Goal: Use online tool/utility

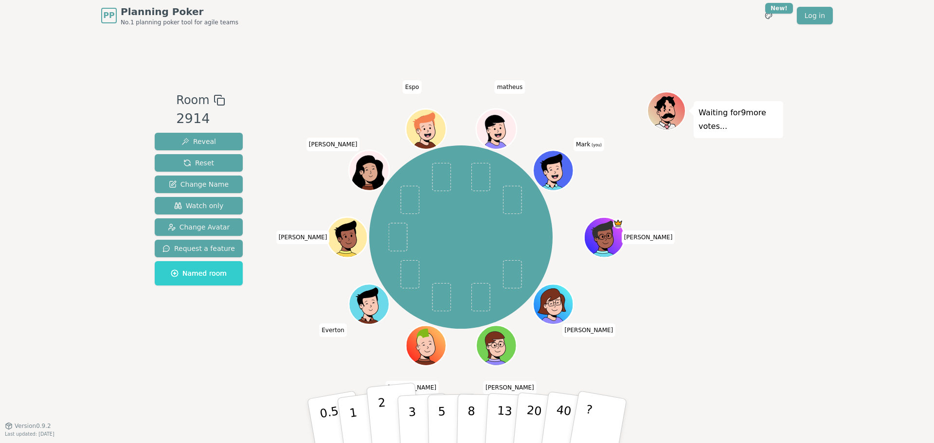
click at [397, 421] on button "2" at bounding box center [393, 421] width 55 height 77
click at [381, 409] on p "2" at bounding box center [383, 422] width 13 height 53
drag, startPoint x: 389, startPoint y: 417, endPoint x: 403, endPoint y: 412, distance: 14.8
click at [389, 416] on button "2" at bounding box center [394, 430] width 55 height 77
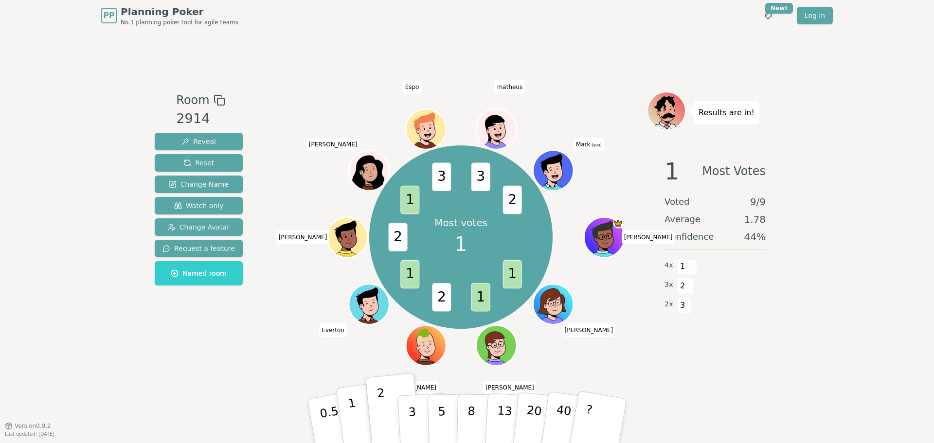
click at [364, 426] on button "1" at bounding box center [365, 421] width 58 height 79
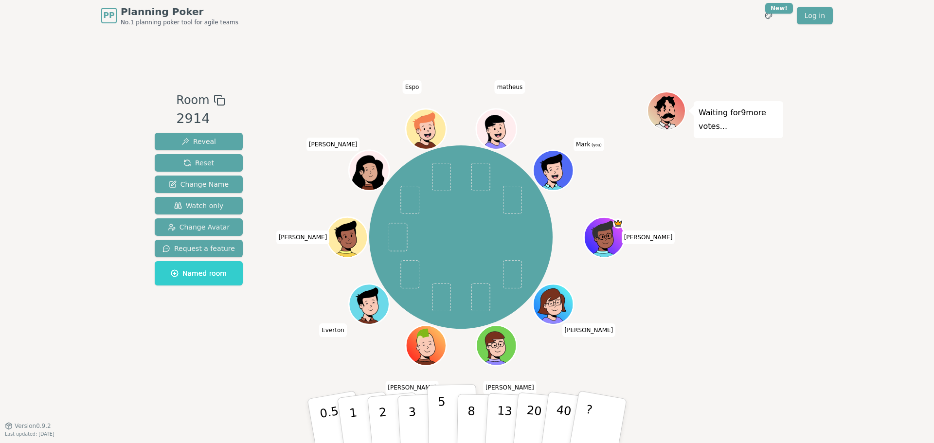
click at [451, 412] on button "5" at bounding box center [453, 421] width 50 height 74
click at [424, 420] on button "3" at bounding box center [423, 421] width 53 height 76
click at [438, 416] on p "5" at bounding box center [442, 421] width 8 height 53
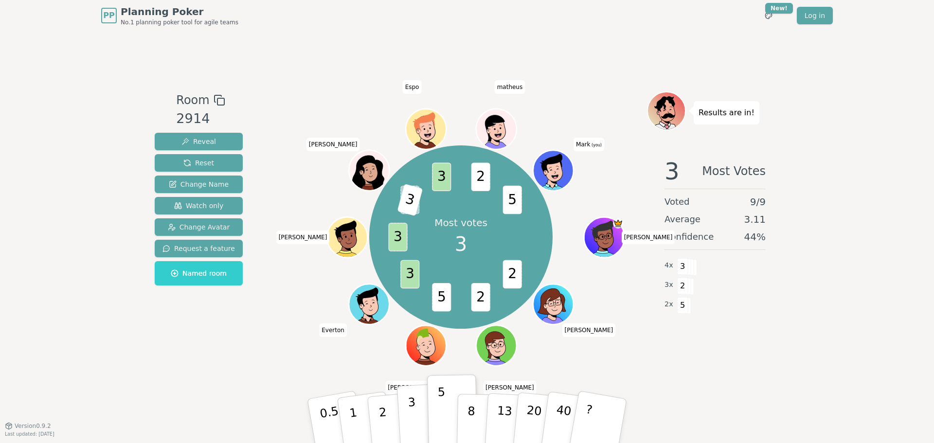
click at [422, 417] on button "3" at bounding box center [423, 421] width 53 height 76
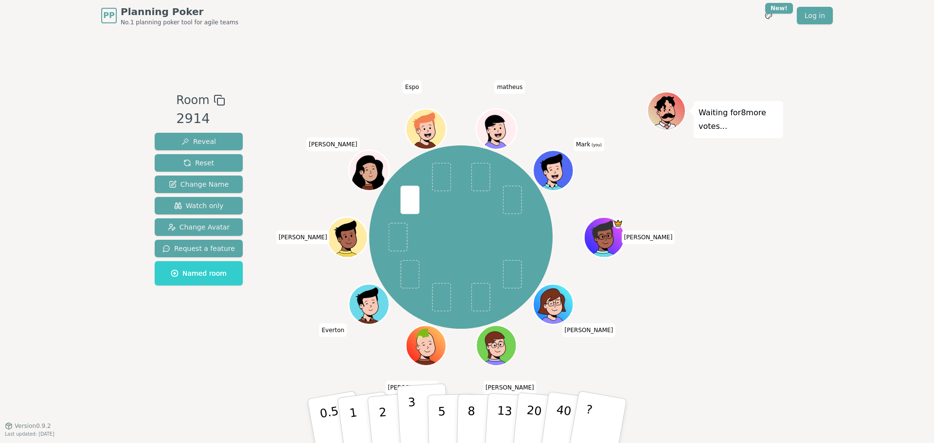
click at [415, 423] on button "3" at bounding box center [423, 421] width 53 height 76
drag, startPoint x: 446, startPoint y: 397, endPoint x: 461, endPoint y: 394, distance: 15.0
click at [446, 397] on button "5" at bounding box center [453, 431] width 50 height 74
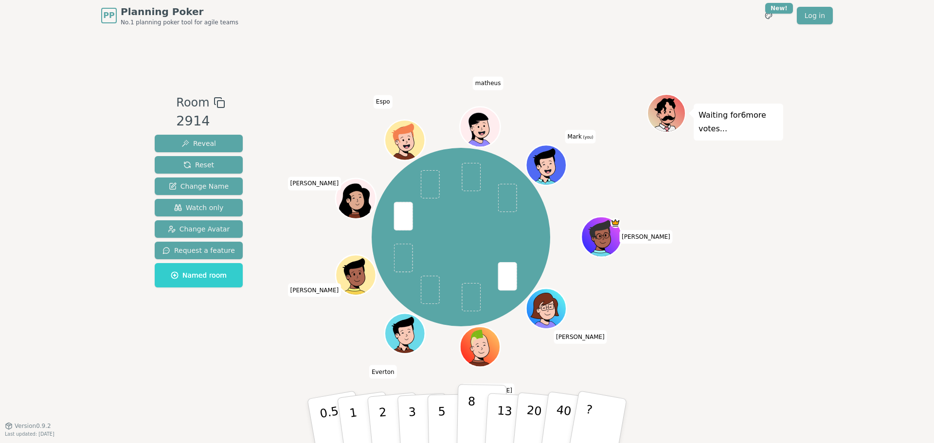
click at [476, 410] on button "8" at bounding box center [482, 421] width 50 height 74
click at [451, 429] on button "5" at bounding box center [453, 421] width 50 height 74
click at [468, 424] on p "8" at bounding box center [471, 420] width 8 height 53
click at [446, 427] on button "5" at bounding box center [453, 421] width 50 height 74
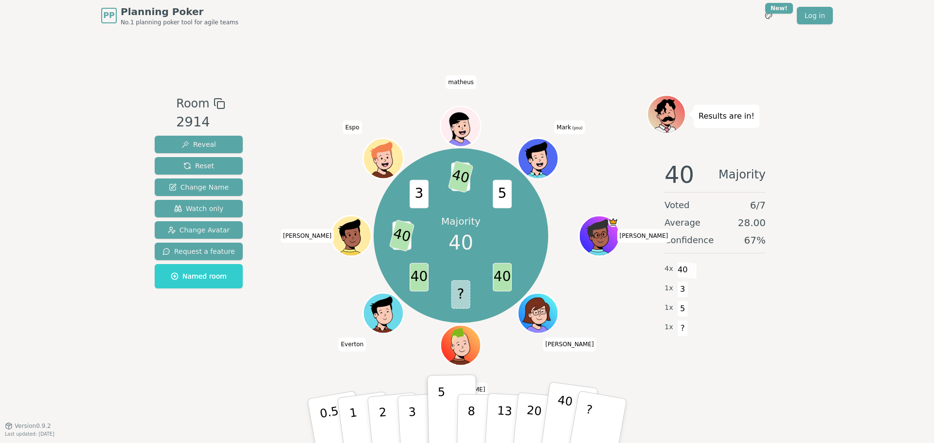
click at [551, 414] on button "40" at bounding box center [569, 421] width 58 height 79
